Goal: Find specific page/section: Find specific page/section

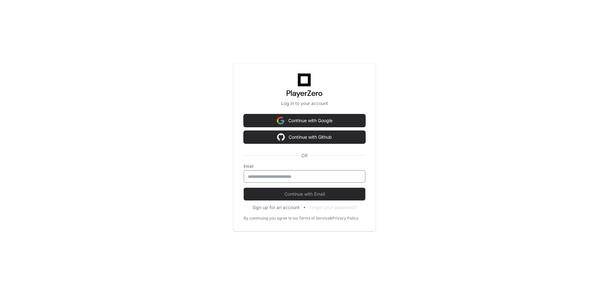
click at [295, 178] on input "email" at bounding box center [304, 177] width 113 height 6
type input "*"
type input "**********"
click at [244, 188] on button "Continue with Email" at bounding box center [305, 194] width 122 height 13
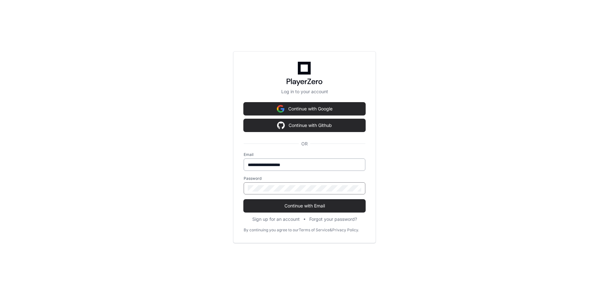
click at [244, 200] on button "Continue with Email" at bounding box center [305, 206] width 122 height 13
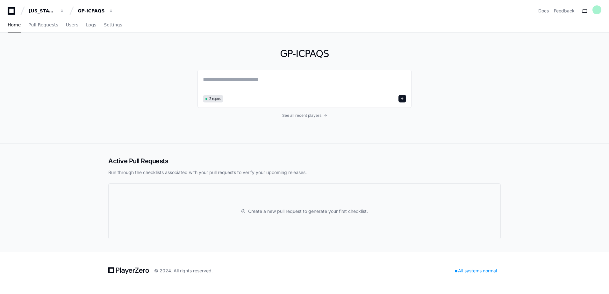
click at [478, 92] on div "GP-ICPAQS 2 repos See all recent players" at bounding box center [305, 88] width 408 height 111
click at [469, 98] on div "GP-ICPAQS 2 repos See all recent players" at bounding box center [305, 88] width 408 height 111
click at [44, 12] on div "[US_STATE] Pacific" at bounding box center [42, 11] width 27 height 6
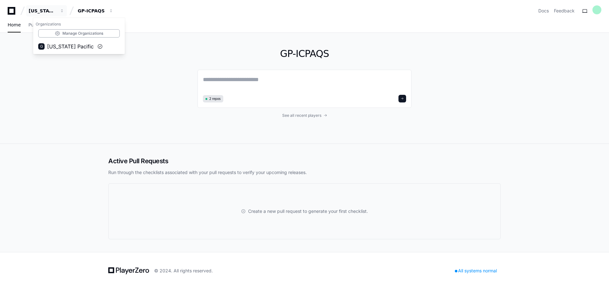
click at [15, 12] on icon at bounding box center [12, 11] width 8 height 8
click at [9, 12] on icon at bounding box center [12, 11] width 8 height 8
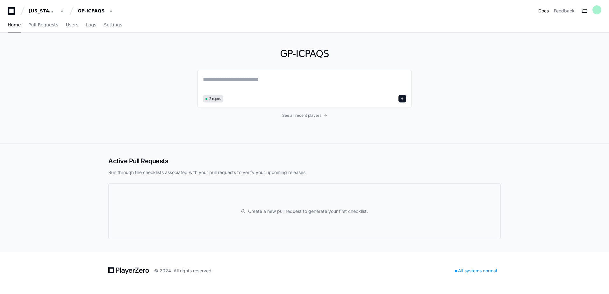
click at [544, 11] on link "Docs" at bounding box center [544, 11] width 11 height 6
click at [507, 109] on div "GP-ICPAQS 2 repos See all recent players" at bounding box center [305, 88] width 408 height 111
drag, startPoint x: 600, startPoint y: 12, endPoint x: 583, endPoint y: 33, distance: 26.8
click at [586, 33] on div "[US_STATE] Pacific GP-ICPAQS Docs Feedback Home Pull Requests Users Logs Settin…" at bounding box center [304, 147] width 609 height 294
click at [544, 12] on link "Docs" at bounding box center [544, 11] width 11 height 6
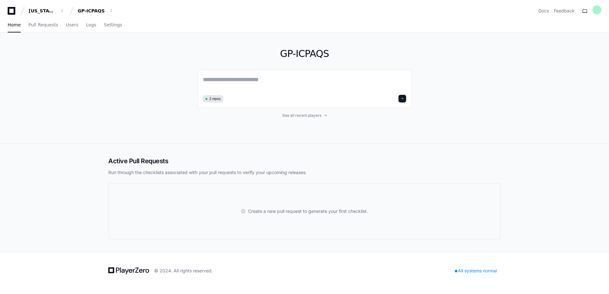
click at [467, 100] on div "GP-ICPAQS 2 repos See all recent players" at bounding box center [305, 88] width 408 height 111
click at [465, 96] on div "GP-ICPAQS 2 repos See all recent players" at bounding box center [305, 88] width 408 height 111
click at [485, 88] on div "GP-ICPAQS 2 repos See all recent players" at bounding box center [305, 88] width 408 height 111
